Goal: Information Seeking & Learning: Learn about a topic

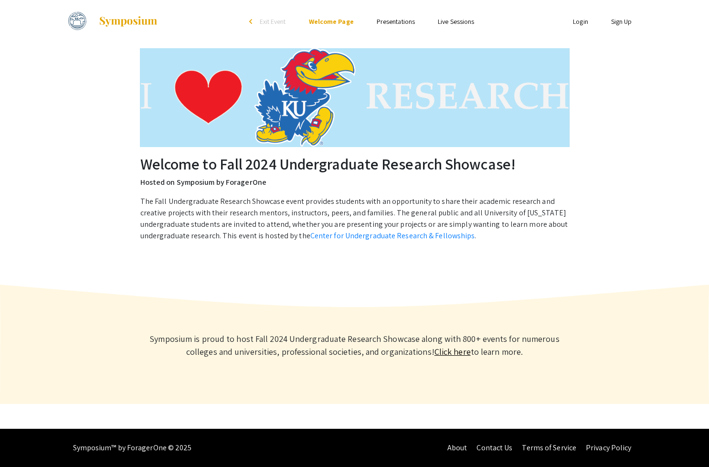
click at [452, 19] on link "Live Sessions" at bounding box center [456, 21] width 36 height 9
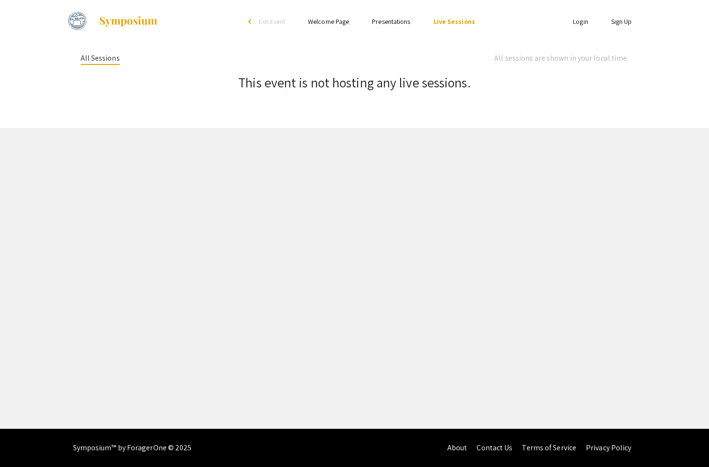
click at [398, 23] on link "Presentations" at bounding box center [391, 21] width 38 height 9
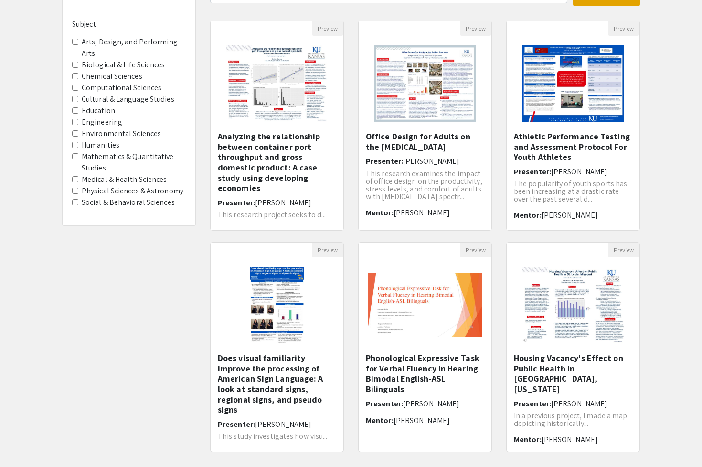
scroll to position [166, 0]
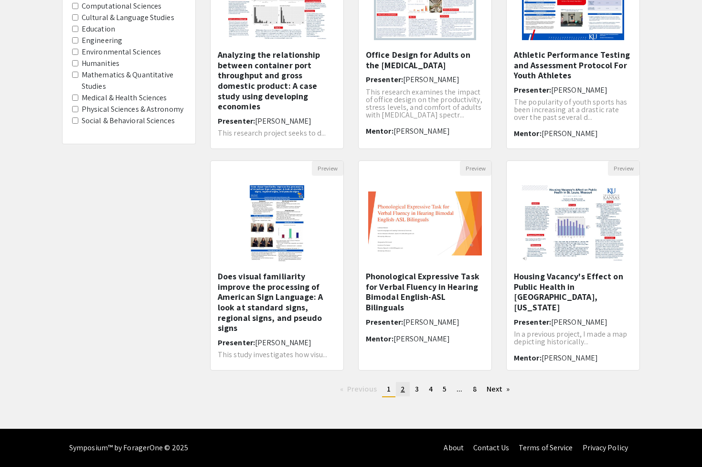
click at [403, 393] on span "2" at bounding box center [402, 389] width 4 height 10
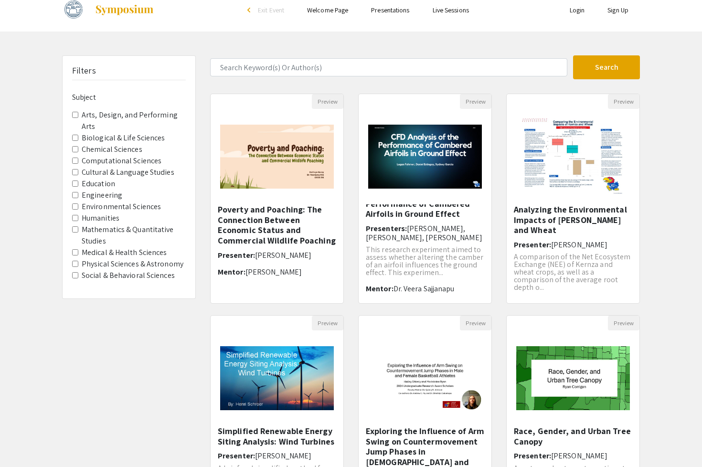
scroll to position [19, 0]
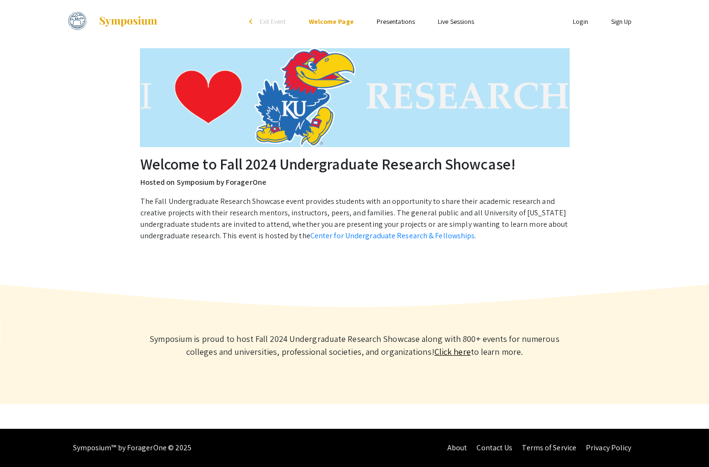
click at [396, 22] on link "Presentations" at bounding box center [396, 21] width 38 height 9
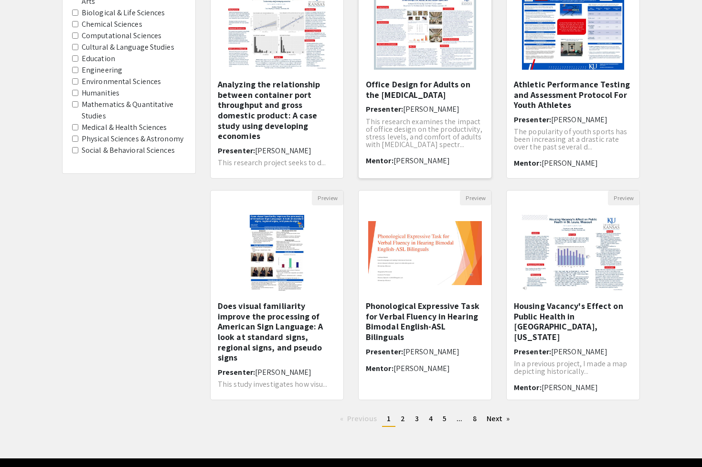
scroll to position [151, 0]
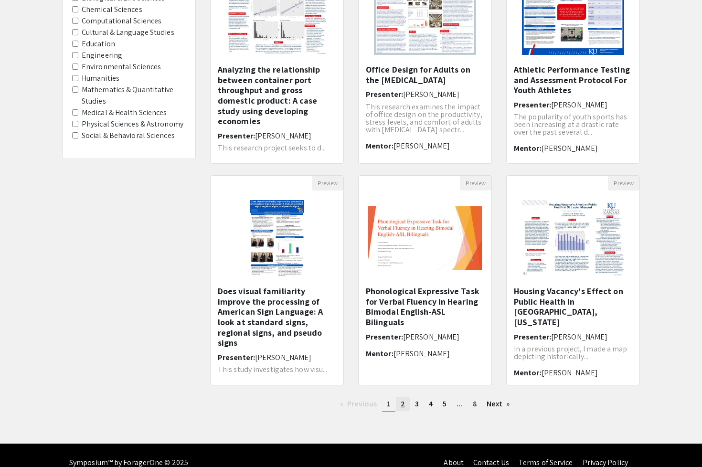
click at [400, 405] on span "2" at bounding box center [402, 404] width 4 height 10
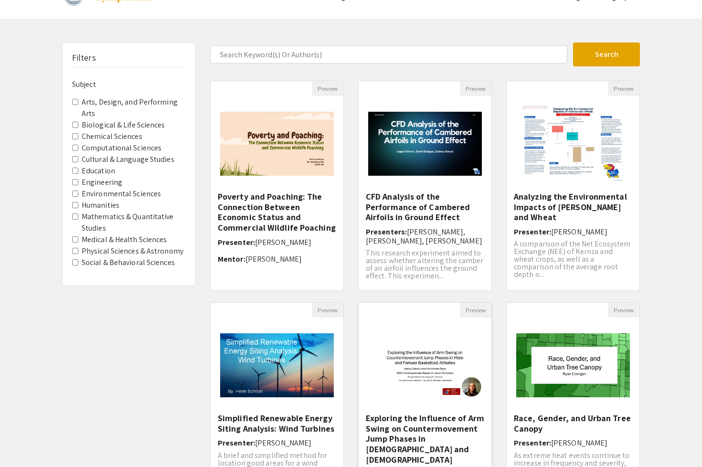
scroll to position [166, 0]
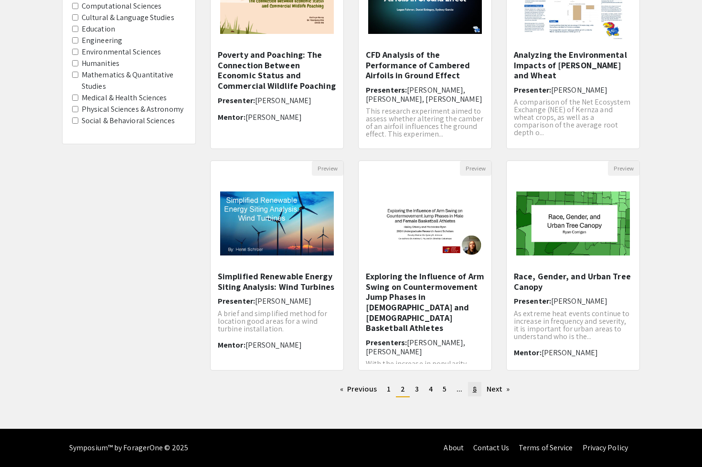
click at [473, 391] on span "8" at bounding box center [475, 389] width 4 height 10
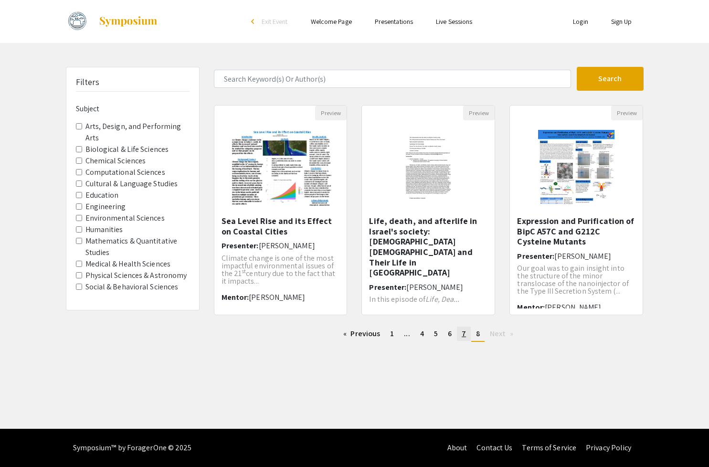
click at [465, 333] on span "7" at bounding box center [464, 333] width 4 height 10
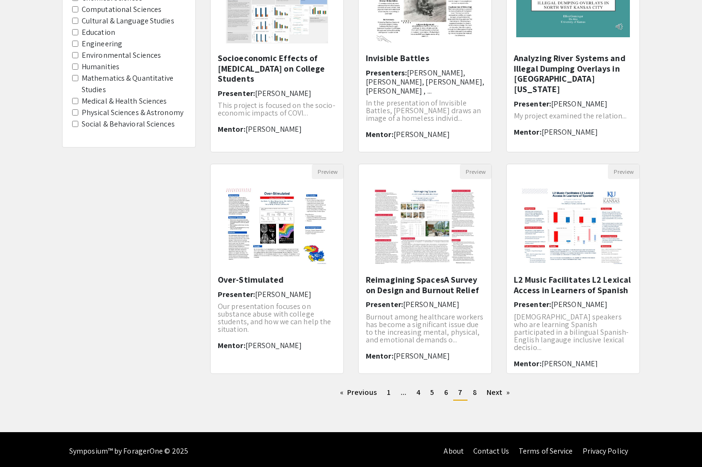
scroll to position [166, 0]
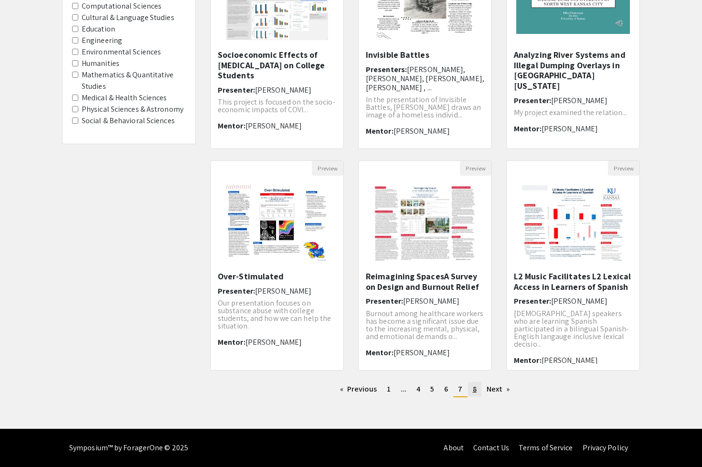
click at [476, 385] on link "page 8" at bounding box center [474, 389] width 13 height 14
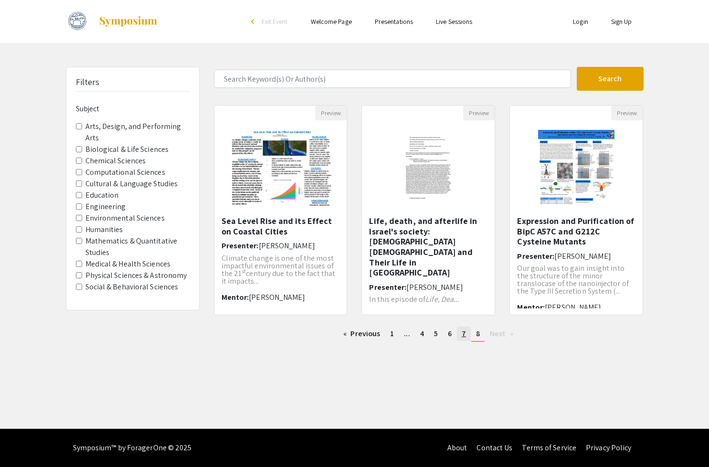
click at [463, 337] on span "7" at bounding box center [464, 333] width 4 height 10
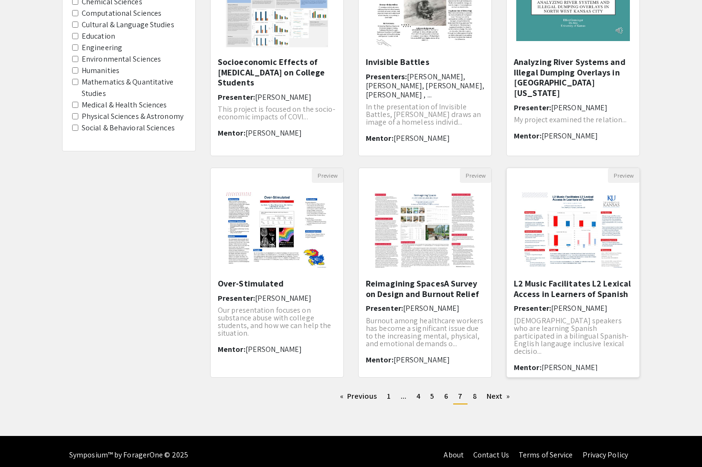
scroll to position [166, 0]
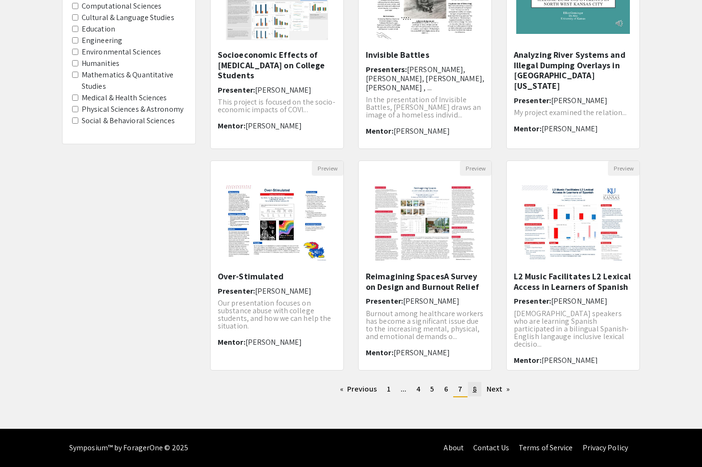
click at [471, 390] on link "page 8" at bounding box center [474, 389] width 13 height 14
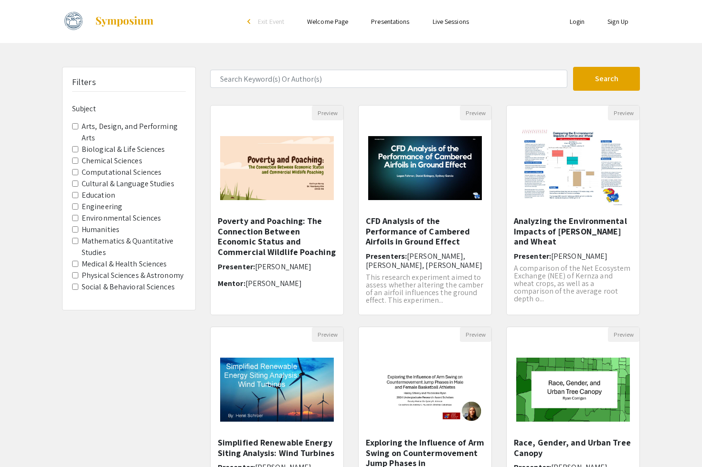
scroll to position [151, 0]
